Goal: Task Accomplishment & Management: Manage account settings

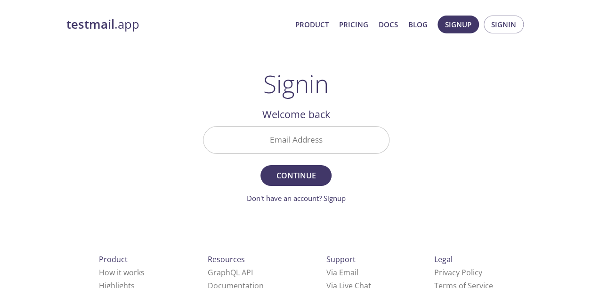
click at [296, 141] on input "Email Address" at bounding box center [297, 140] width 186 height 27
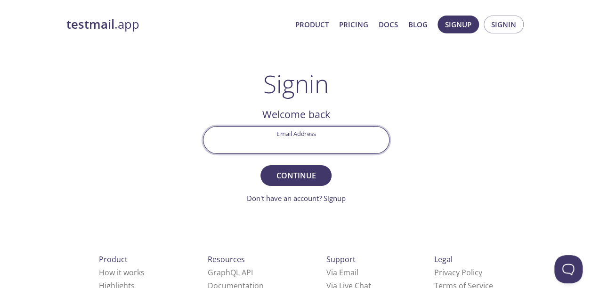
type input "[EMAIL_ADDRESS][DOMAIN_NAME]"
click at [299, 174] on span "Continue" at bounding box center [296, 175] width 50 height 13
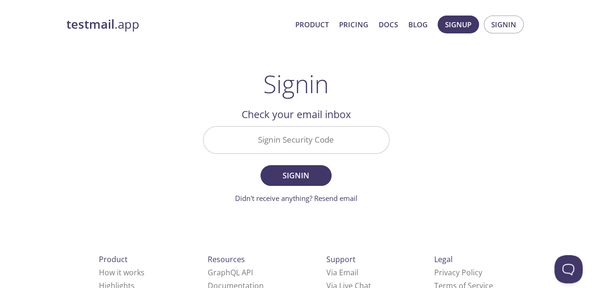
click at [303, 145] on input "Signin Security Code" at bounding box center [297, 140] width 186 height 27
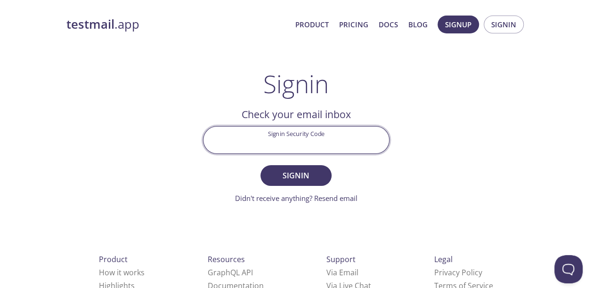
paste input "U3DSV31"
type input "U3DSV31"
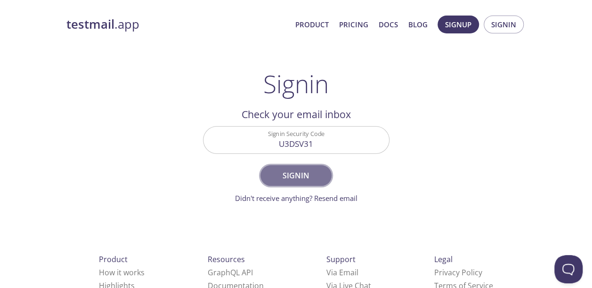
click at [295, 175] on span "Signin" at bounding box center [296, 175] width 50 height 13
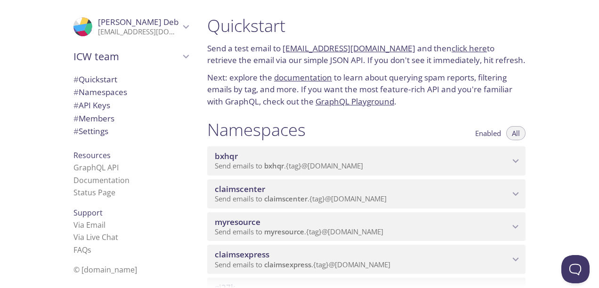
click at [180, 25] on icon "Purbita Deb" at bounding box center [186, 27] width 12 height 12
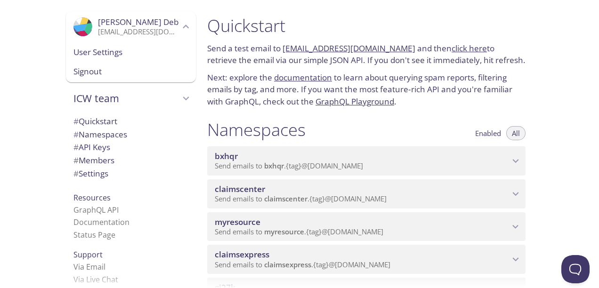
click at [180, 25] on icon "Purbita Deb" at bounding box center [186, 27] width 12 height 12
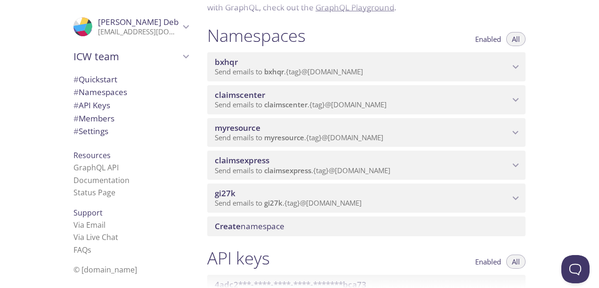
scroll to position [47, 0]
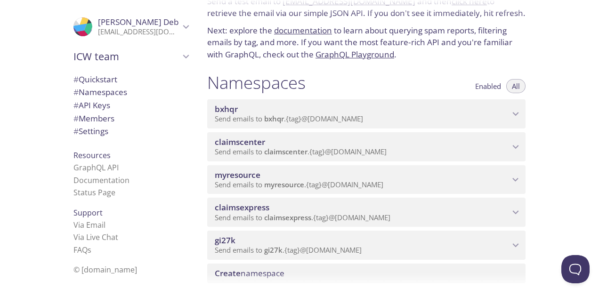
click at [311, 149] on span "Send emails to claimscenter . {tag} @[DOMAIN_NAME]" at bounding box center [301, 151] width 172 height 9
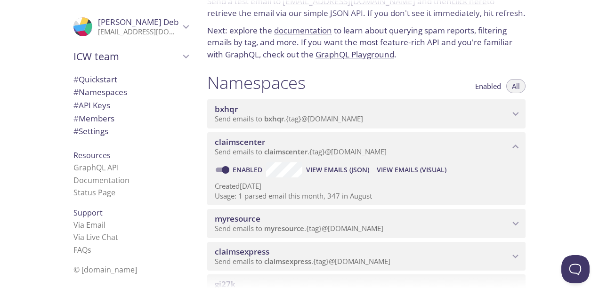
click at [341, 171] on span "View Emails (JSON)" at bounding box center [337, 169] width 63 height 11
click at [399, 171] on span "View Emails (Visual)" at bounding box center [412, 169] width 70 height 11
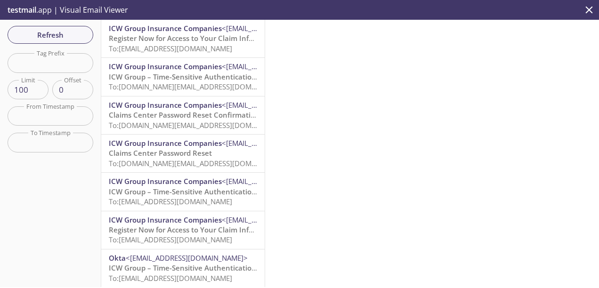
click at [164, 44] on span "To: [EMAIL_ADDRESS][DOMAIN_NAME]" at bounding box center [170, 48] width 123 height 9
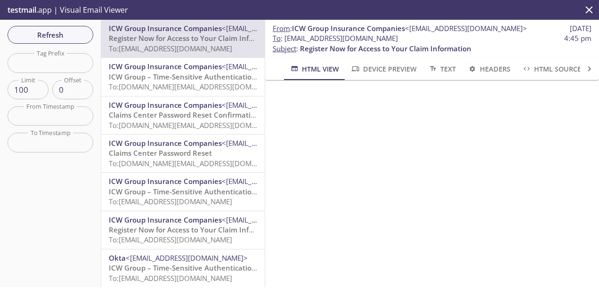
click at [185, 230] on span "Register Now for Access to Your Claim Information" at bounding box center [194, 229] width 171 height 9
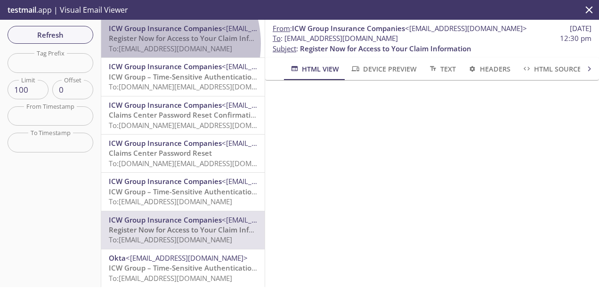
click at [156, 44] on span "To: [EMAIL_ADDRESS][DOMAIN_NAME]" at bounding box center [170, 48] width 123 height 9
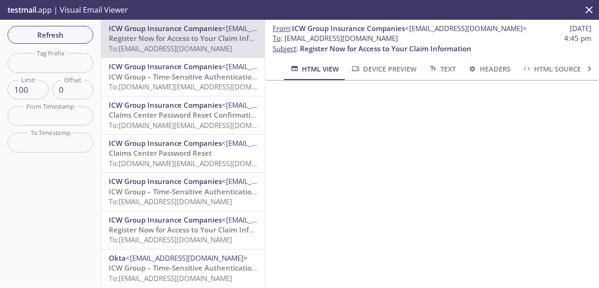
click at [179, 269] on span "ICW Group – Time-Sensitive Authentication Code" at bounding box center [192, 267] width 167 height 9
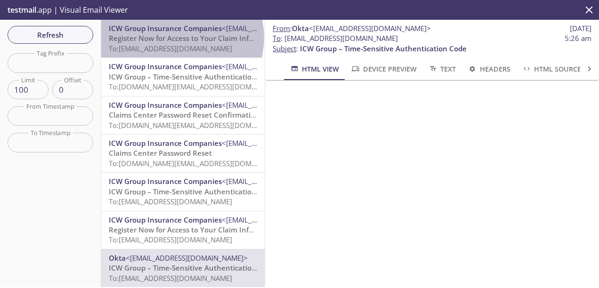
click at [181, 38] on span "Register Now for Access to Your Claim Information" at bounding box center [194, 37] width 171 height 9
